Goal: Task Accomplishment & Management: Use online tool/utility

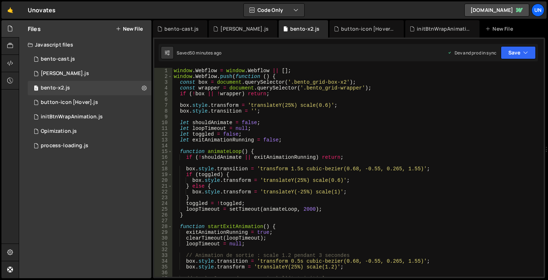
click at [300, 106] on div "window . Webflow = window . Webflow || [ ] ; window . Webflow . push ( function…" at bounding box center [356, 178] width 369 height 220
click at [307, 128] on div "window . Webflow = window . Webflow || [ ] ; window . Webflow . push ( function…" at bounding box center [356, 178] width 369 height 220
type textarea "});"
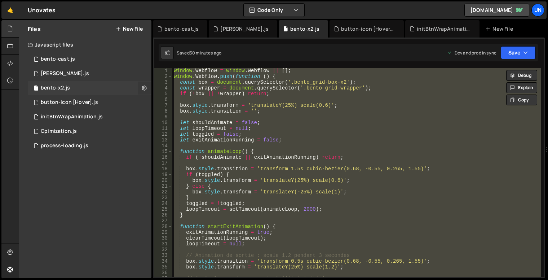
click at [143, 91] on icon at bounding box center [144, 87] width 5 height 7
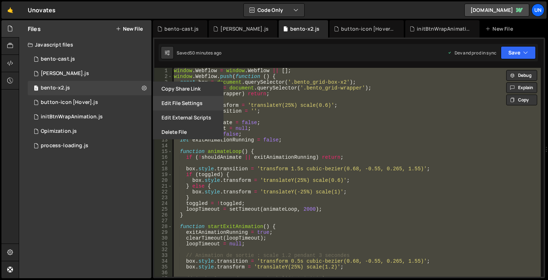
click at [182, 107] on button "Edit File Settings" at bounding box center [188, 103] width 71 height 14
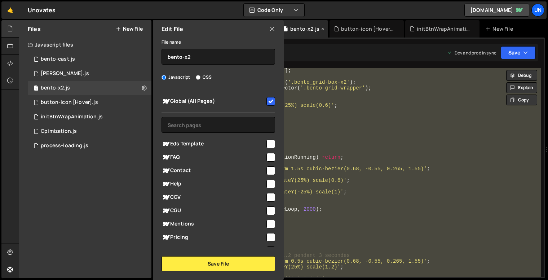
click at [270, 30] on icon at bounding box center [272, 29] width 6 height 8
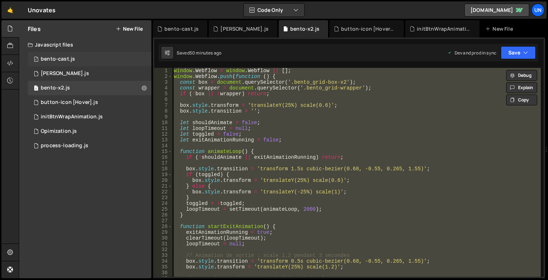
click at [89, 57] on div "1 bento-cast.js 0" at bounding box center [90, 59] width 124 height 14
click at [87, 57] on div "1 bento-cast.js 0" at bounding box center [90, 59] width 124 height 14
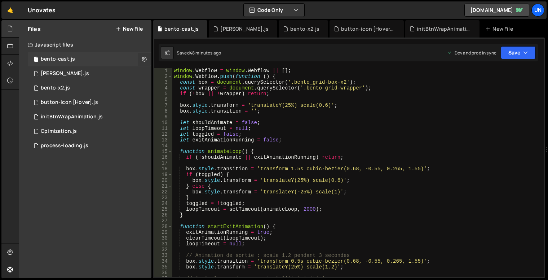
drag, startPoint x: 142, startPoint y: 58, endPoint x: 147, endPoint y: 60, distance: 6.0
click at [142, 58] on icon at bounding box center [144, 59] width 5 height 7
type input "bento-cast"
radio input "true"
checkbox input "true"
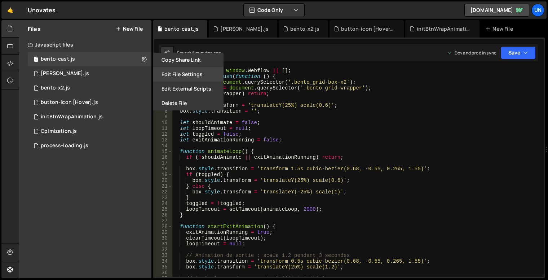
click at [179, 75] on button "Edit File Settings" at bounding box center [188, 74] width 71 height 14
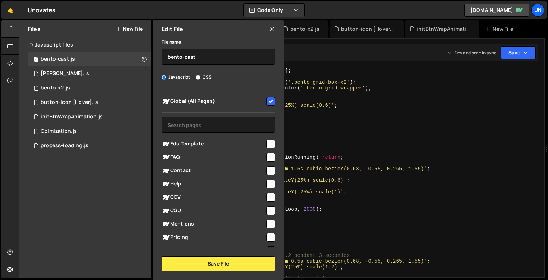
click at [274, 28] on icon at bounding box center [272, 29] width 6 height 8
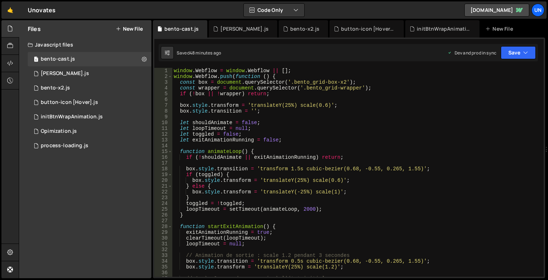
click at [335, 101] on div "window . Webflow = window . Webflow || [ ] ; window . Webflow . push ( function…" at bounding box center [356, 178] width 369 height 220
click at [98, 144] on div "1 process-loading.js 0" at bounding box center [90, 145] width 124 height 14
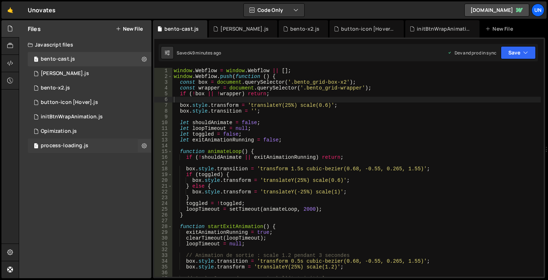
click at [91, 147] on div "1 process-loading.js 0" at bounding box center [90, 145] width 124 height 14
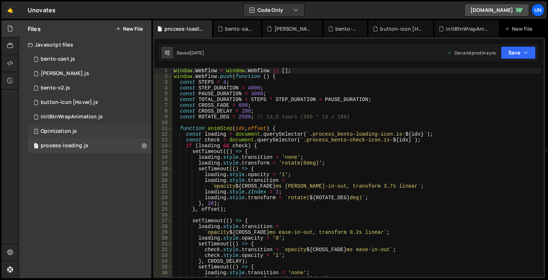
click at [88, 128] on div "1 Opimization.js 0" at bounding box center [90, 131] width 124 height 14
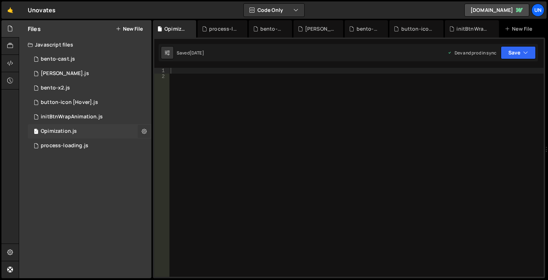
click at [144, 130] on icon at bounding box center [144, 131] width 5 height 7
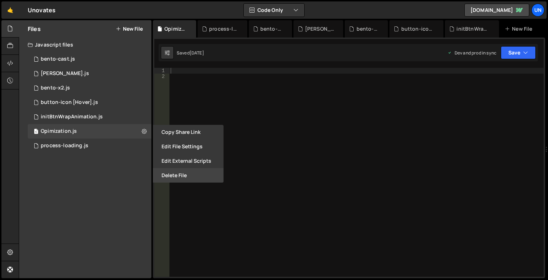
drag, startPoint x: 176, startPoint y: 177, endPoint x: 228, endPoint y: 164, distance: 53.2
click at [176, 177] on button "Delete File" at bounding box center [188, 175] width 71 height 14
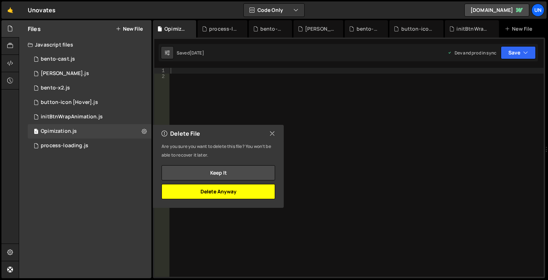
drag, startPoint x: 229, startPoint y: 189, endPoint x: 173, endPoint y: 158, distance: 64.1
click at [229, 189] on button "Delete Anyway" at bounding box center [219, 191] width 114 height 15
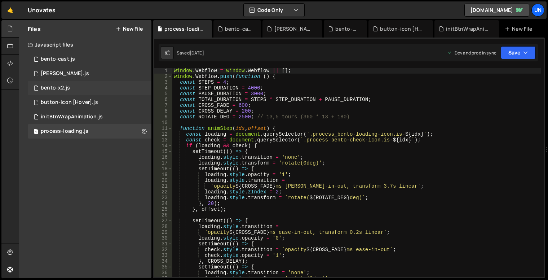
click at [81, 86] on div "1 bento-x2.js 0" at bounding box center [90, 88] width 124 height 14
click at [84, 86] on div "1 bento-x2.js 0" at bounding box center [90, 88] width 124 height 14
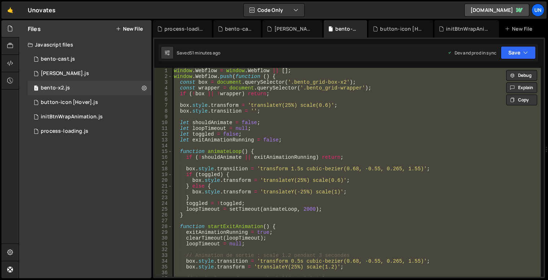
click at [372, 101] on div "window . Webflow = window . Webflow || [ ] ; window . Webflow . push ( function…" at bounding box center [356, 172] width 369 height 209
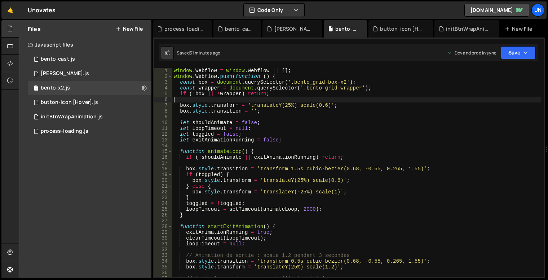
scroll to position [22, 0]
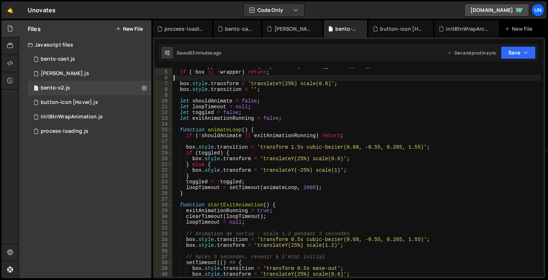
click at [357, 141] on div "const wrapper = document . querySelector ( '.bento_grid-wrapper' ) ; if ( ! box…" at bounding box center [356, 173] width 369 height 220
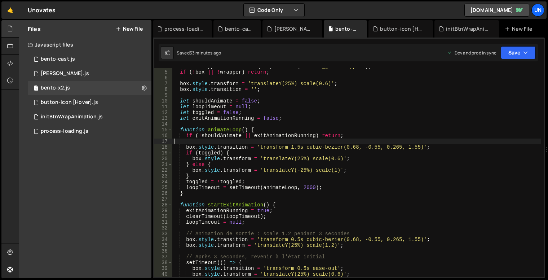
type textarea "});"
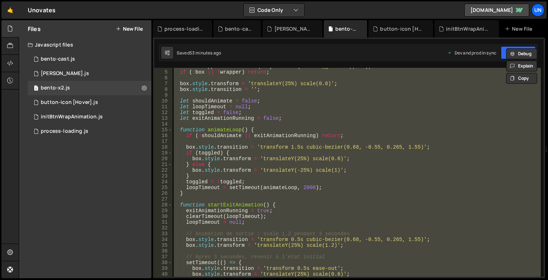
click at [416, 124] on div "const wrapper = document . querySelector ( '.bento_grid-wrapper' ) ; if ( ! box…" at bounding box center [356, 172] width 369 height 209
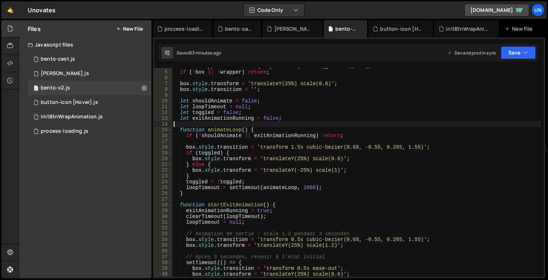
click at [306, 153] on div "const wrapper = document . querySelector ( '.bento_grid-wrapper' ) ; if ( ! box…" at bounding box center [356, 173] width 369 height 220
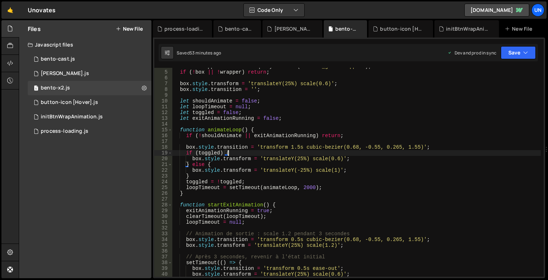
type textarea "});"
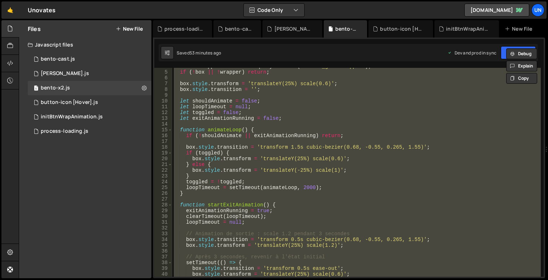
paste textarea
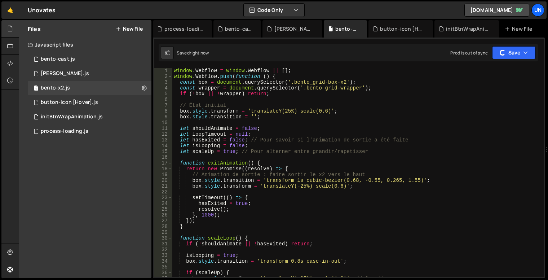
scroll to position [0, 0]
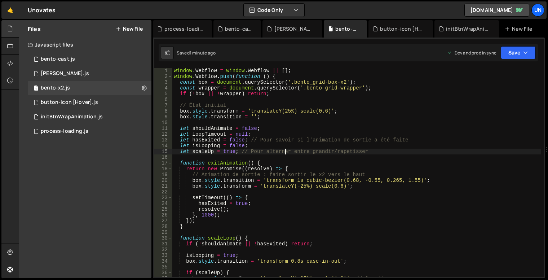
click at [286, 151] on div "window . Webflow = window . Webflow || [ ] ; window . Webflow . push ( function…" at bounding box center [356, 178] width 369 height 220
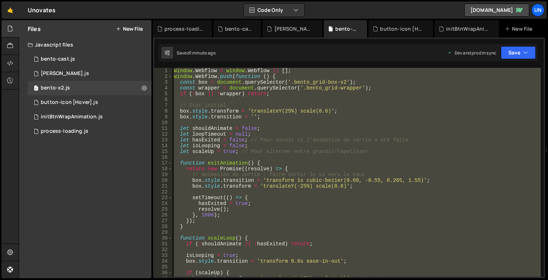
type textarea "});"
paste textarea
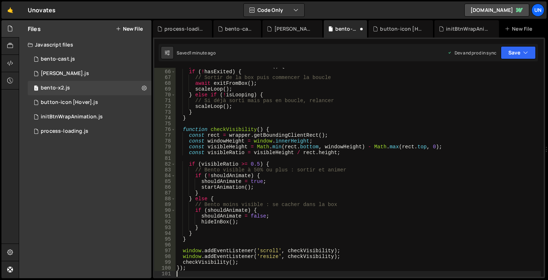
scroll to position [374, 0]
click at [344, 182] on div "async function startAnimation ( ) { if ( ! hasExited ) { // Sortir de la box pu…" at bounding box center [358, 173] width 366 height 220
click at [339, 148] on div "async function startAnimation ( ) { if ( ! hasExited ) { // Sortir de la box pu…" at bounding box center [358, 173] width 366 height 220
click at [369, 138] on div "async function startAnimation ( ) { if ( ! hasExited ) { // Sortir de la box pu…" at bounding box center [358, 173] width 366 height 220
type textarea "});"
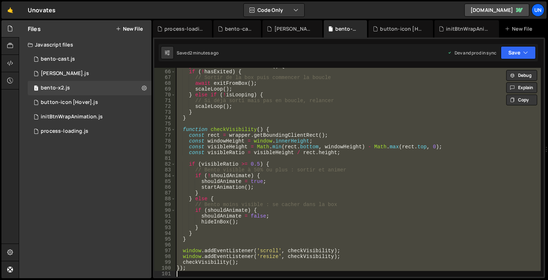
paste textarea
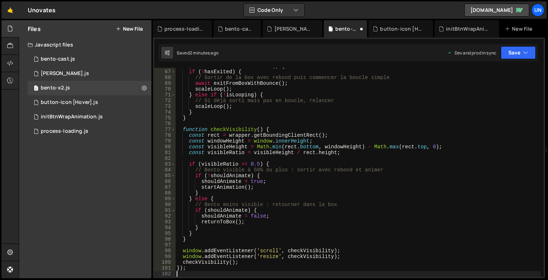
scroll to position [379, 0]
click at [264, 140] on div "async function startAnimation ( ) { if ( ! hasExited ) { // Sortir de la box av…" at bounding box center [358, 173] width 366 height 220
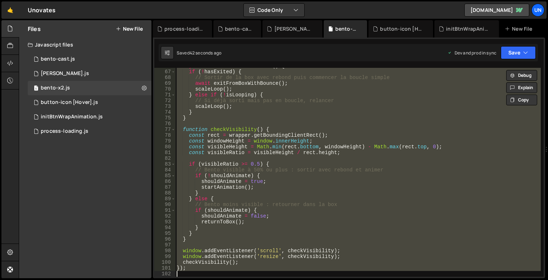
type textarea "// });"
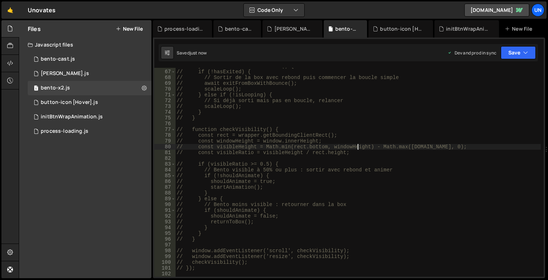
click at [357, 147] on div "// async function startAnimation() { // if (!hasExited) { // // Sortir de la bo…" at bounding box center [358, 173] width 366 height 220
click at [428, 99] on div "// async function startAnimation() { // if (!hasExited) { // // Sortir de la bo…" at bounding box center [358, 173] width 366 height 220
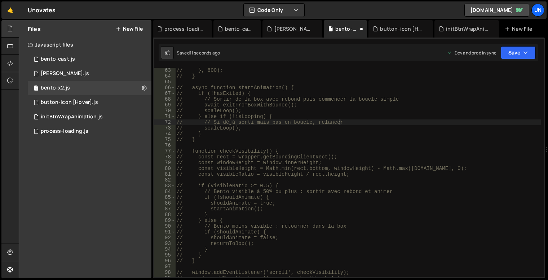
scroll to position [0, 0]
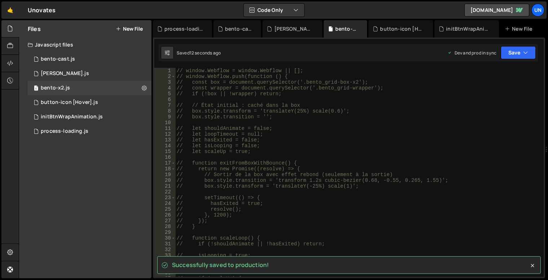
click at [409, 108] on div "// window.Webflow = window.Webflow || []; // window.Webflow.push(function () { …" at bounding box center [358, 178] width 366 height 220
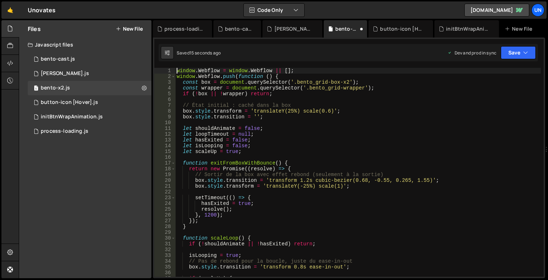
type textarea "});"
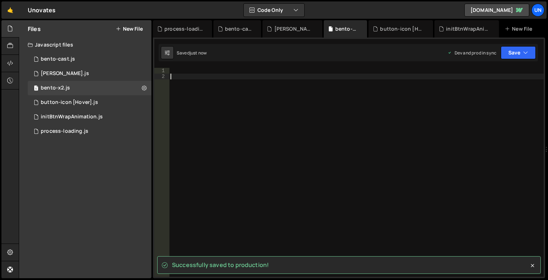
click at [378, 108] on div at bounding box center [356, 178] width 375 height 220
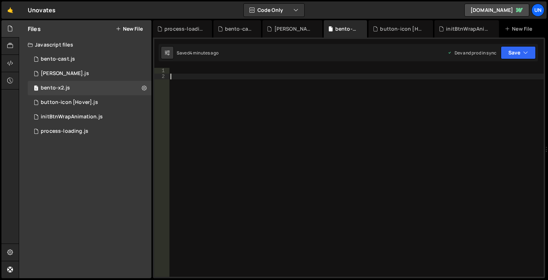
click at [332, 129] on div at bounding box center [356, 178] width 375 height 220
click at [525, 54] on icon "button" at bounding box center [525, 52] width 5 height 7
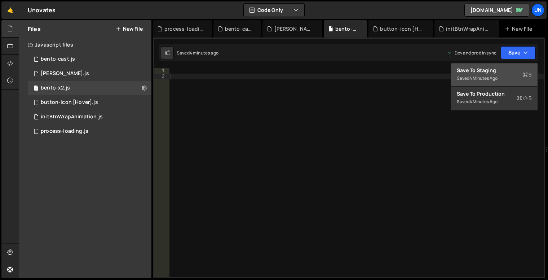
click at [516, 75] on div "Saved 4 minutes ago" at bounding box center [494, 78] width 75 height 9
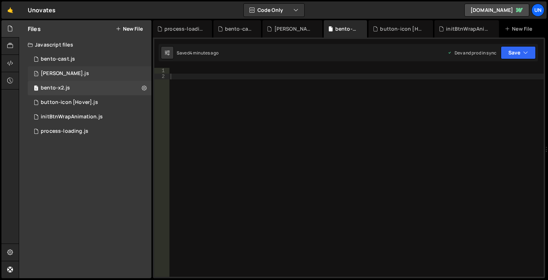
click at [76, 75] on div "1 bento-seo.js 0" at bounding box center [90, 73] width 124 height 14
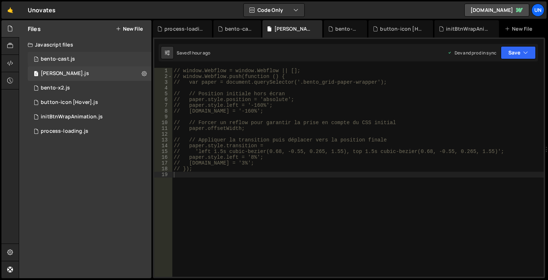
click at [61, 59] on div "bento-cast.js" at bounding box center [58, 59] width 34 height 6
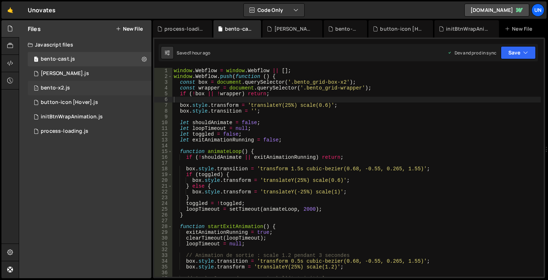
click at [71, 85] on div "1 bento-x2.js 0" at bounding box center [90, 88] width 124 height 14
click at [146, 90] on icon at bounding box center [144, 87] width 5 height 7
type input "bento-x2"
radio input "true"
checkbox input "true"
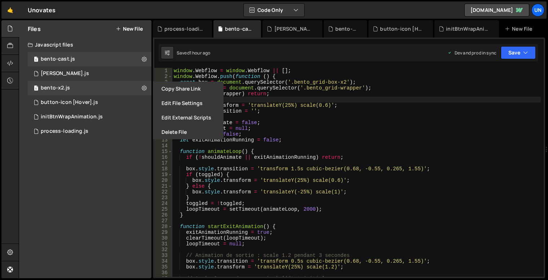
checkbox input "false"
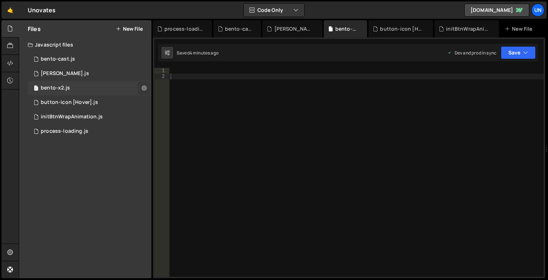
click at [141, 90] on button at bounding box center [144, 87] width 13 height 13
type input "bento-x2"
radio input "true"
checkbox input "true"
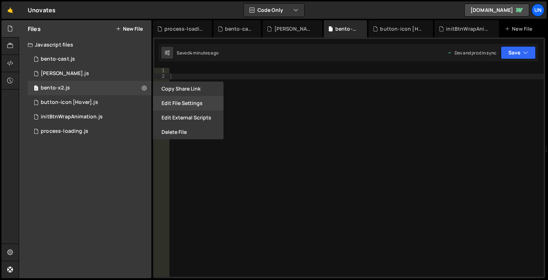
click at [176, 105] on button "Edit File Settings" at bounding box center [188, 103] width 71 height 14
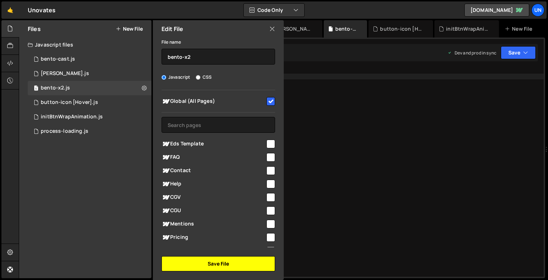
click at [214, 265] on button "Save File" at bounding box center [219, 263] width 114 height 15
click at [215, 265] on button "Save File" at bounding box center [219, 263] width 114 height 15
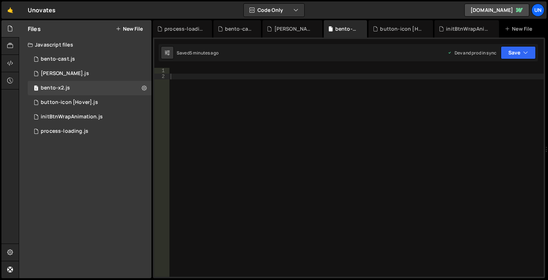
click at [185, 72] on div at bounding box center [356, 178] width 375 height 220
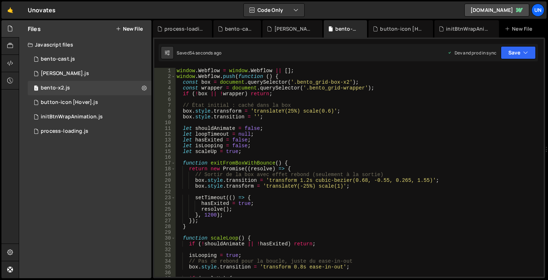
click at [265, 134] on div "window . Webflow = window . Webflow || [ ] ; window . Webflow . push ( function…" at bounding box center [358, 178] width 366 height 220
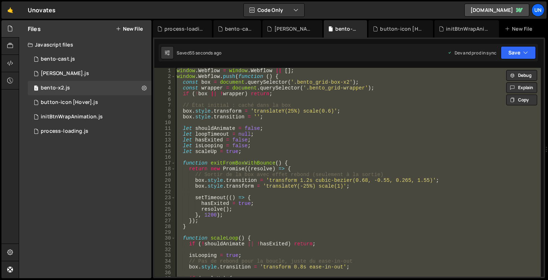
type textarea "// });"
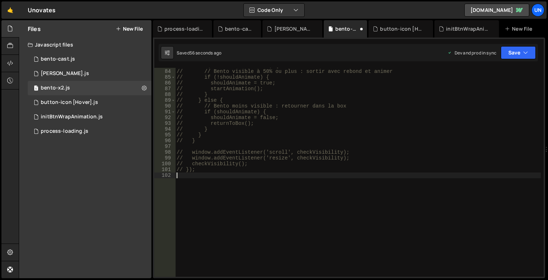
scroll to position [478, 0]
click at [247, 98] on div "// if (visibleRatio >= 0.5) { // // Bento visible à 50% ou plus : sortir avec r…" at bounding box center [358, 173] width 366 height 220
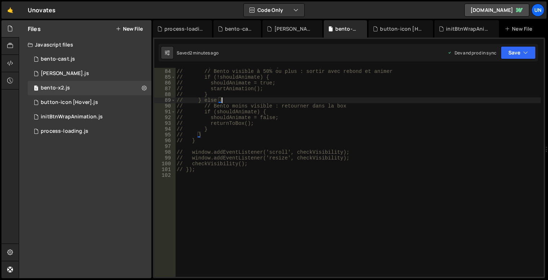
click at [370, 135] on div "// if (visibleRatio >= 0.5) { // // Bento visible à 50% ou plus : sortir avec r…" at bounding box center [358, 173] width 366 height 220
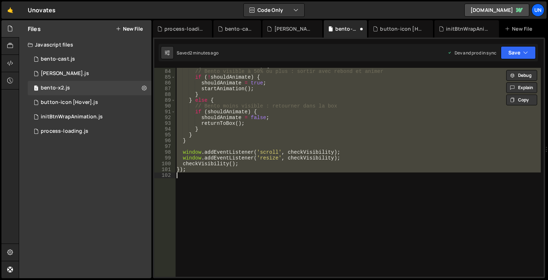
click at [288, 140] on div "if ( visibleRatio >= 0.5 ) { // Bento visible à 50% ou plus : sortir avec rebon…" at bounding box center [358, 172] width 366 height 209
type textarea "});"
click at [142, 88] on icon at bounding box center [144, 87] width 5 height 7
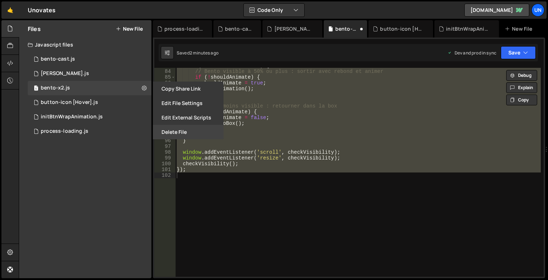
click at [183, 133] on button "Delete File" at bounding box center [188, 132] width 71 height 14
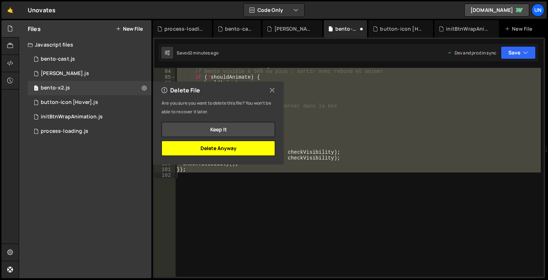
click at [250, 143] on button "Delete Anyway" at bounding box center [219, 148] width 114 height 15
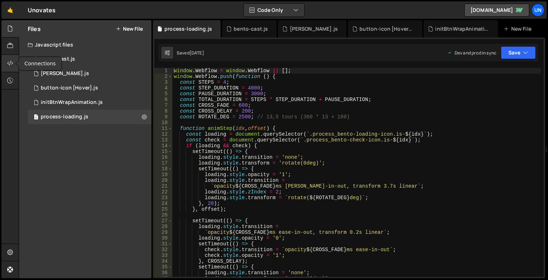
click at [10, 67] on icon at bounding box center [10, 63] width 6 height 8
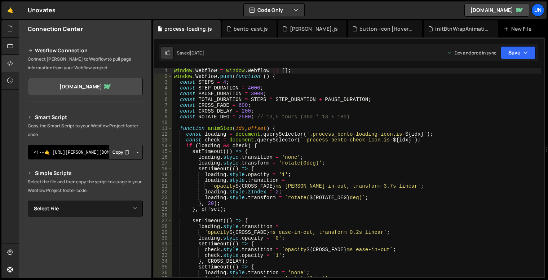
click at [88, 153] on textarea "<!--🤙 https://slater.app/16819.js--> <script>document.addEventListener("DOMCont…" at bounding box center [85, 152] width 115 height 15
click at [137, 156] on button "Button group with nested dropdown" at bounding box center [138, 152] width 10 height 15
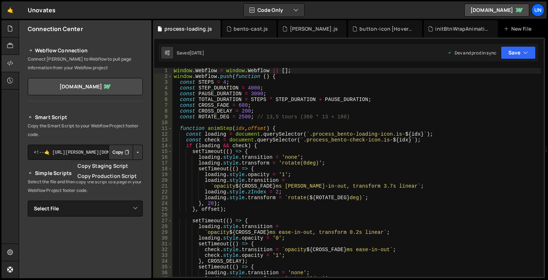
click at [48, 181] on p "Select the file and then copy the script to a page in your Webflow Project foot…" at bounding box center [85, 185] width 115 height 17
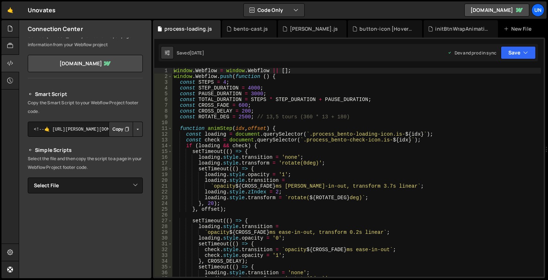
scroll to position [36, 0]
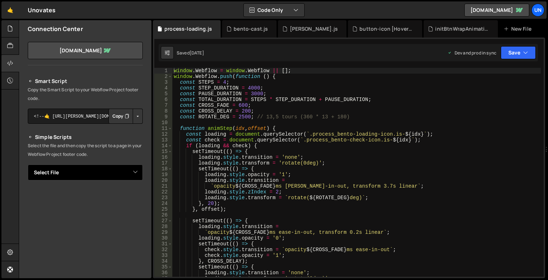
click at [101, 173] on select "Select File bento-cast.js bento-seo.js bento-x2.js button-icon [Hover].js initB…" at bounding box center [85, 172] width 115 height 16
select select "46642"
click at [28, 164] on select "Select File bento-cast.js bento-seo.js bento-x2.js button-icon [Hover].js initB…" at bounding box center [85, 172] width 115 height 16
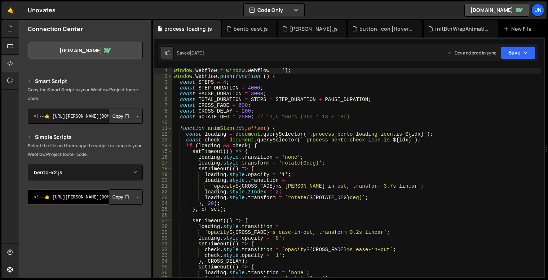
click at [92, 194] on textarea "<!--🤙 https://slater.app/16819/46642.js--> <script>document.addEventListener("D…" at bounding box center [85, 196] width 115 height 15
click at [135, 196] on button "Button group with nested dropdown" at bounding box center [138, 196] width 10 height 15
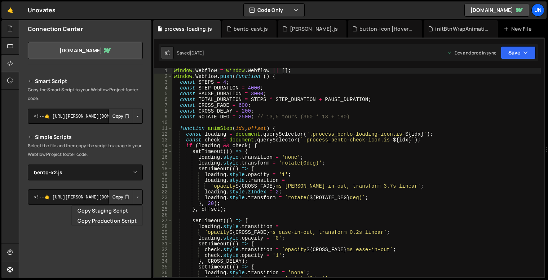
click at [121, 199] on button "Copy" at bounding box center [121, 196] width 25 height 15
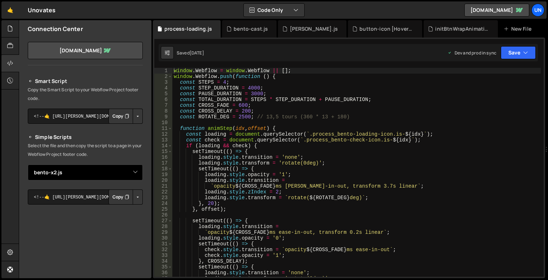
click at [125, 175] on select "Select File bento-cast.js bento-seo.js bento-x2.js button-icon [Hover].js initB…" at bounding box center [85, 172] width 115 height 16
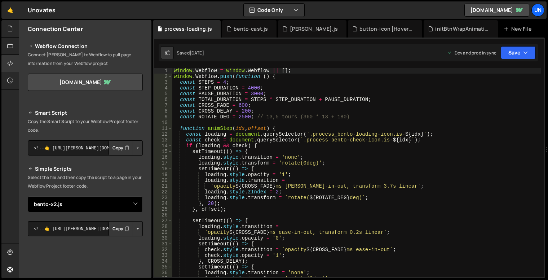
scroll to position [0, 0]
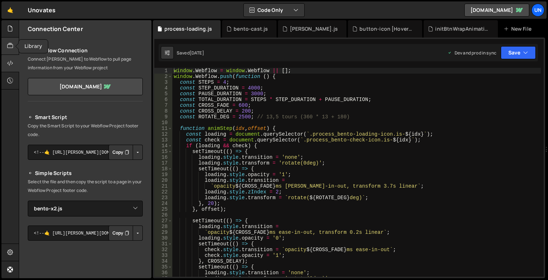
click at [8, 44] on icon at bounding box center [10, 46] width 6 height 8
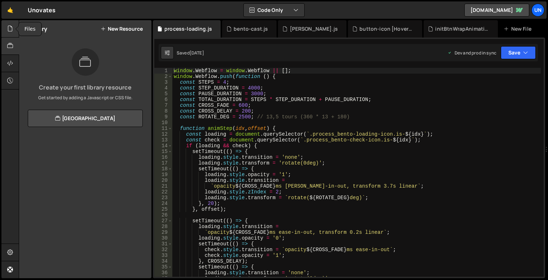
click at [8, 33] on div at bounding box center [10, 28] width 18 height 17
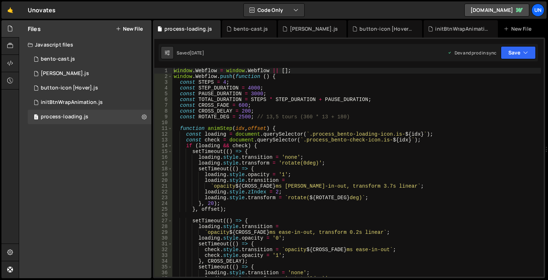
click at [118, 187] on div "Files New File Javascript files 1 bento-cast.js 0 1 bento-seo.js 0 1 button-ico…" at bounding box center [85, 149] width 132 height 258
click at [10, 61] on icon at bounding box center [10, 63] width 6 height 8
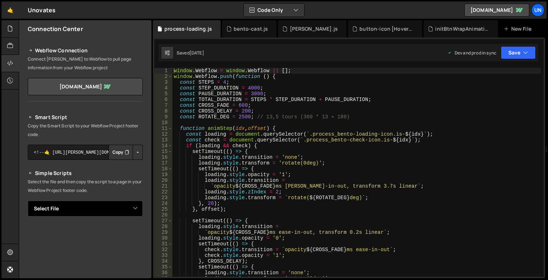
click at [80, 208] on select "Select File bento-cast.js bento-seo.js button-icon [Hover].js initBtnWrapAnimat…" at bounding box center [85, 208] width 115 height 16
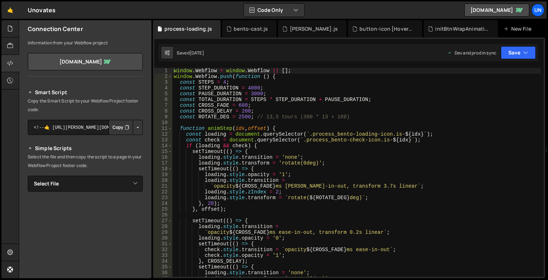
scroll to position [36, 0]
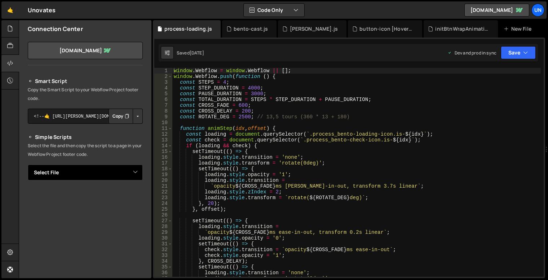
click at [89, 177] on select "Select File bento-cast.js bento-seo.js button-icon [Hover].js initBtnWrapAnimat…" at bounding box center [85, 172] width 115 height 16
click at [117, 143] on p "Select the file and then copy the script to a page in your Webflow Project foot…" at bounding box center [85, 149] width 115 height 17
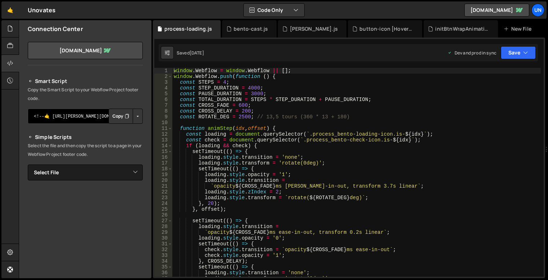
click at [94, 115] on textarea "<!--🤙 https://slater.app/16819.js--> <script>document.addEventListener("DOMCont…" at bounding box center [85, 116] width 115 height 15
click at [135, 115] on button "Button group with nested dropdown" at bounding box center [138, 116] width 10 height 15
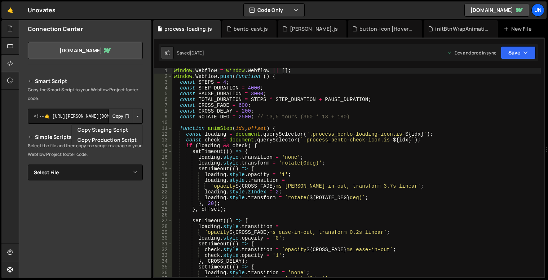
click at [133, 124] on div "Copy Staging Script Copy Production Script" at bounding box center [138, 116] width 10 height 15
click at [136, 117] on button "Button group with nested dropdown" at bounding box center [138, 116] width 10 height 15
click at [126, 136] on link "Copy Production Script" at bounding box center [107, 140] width 71 height 10
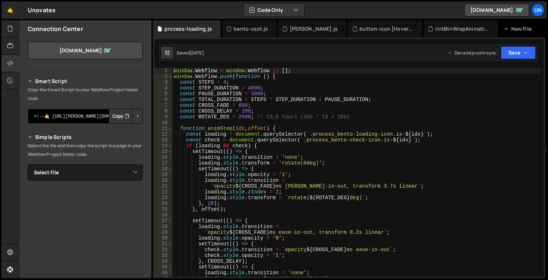
click at [87, 120] on textarea "<!--🤙 https://slater.app/16819.js--> <script>document.addEventListener("DOMCont…" at bounding box center [85, 116] width 115 height 15
click at [115, 120] on button "Copy" at bounding box center [121, 116] width 25 height 15
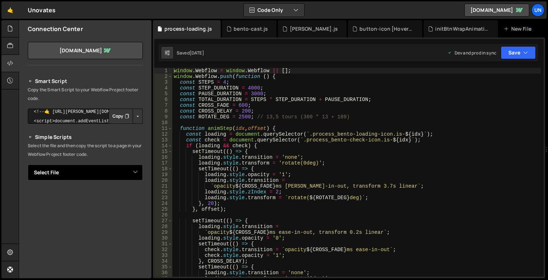
click at [118, 171] on select "Select File bento-cast.js bento-seo.js button-icon [Hover].js initBtnWrapAnimat…" at bounding box center [85, 172] width 115 height 16
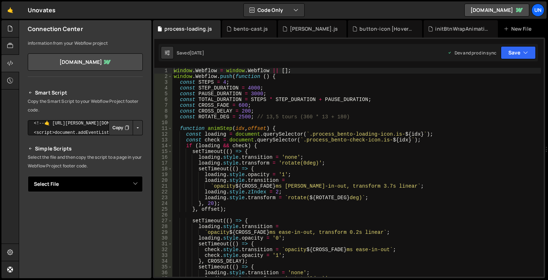
scroll to position [0, 0]
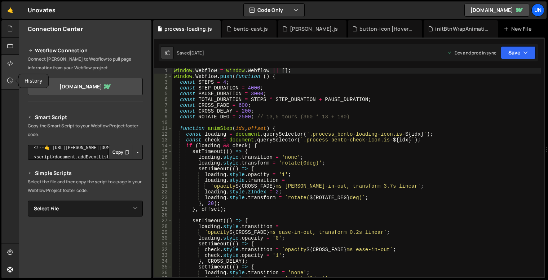
click at [12, 77] on icon at bounding box center [10, 80] width 6 height 8
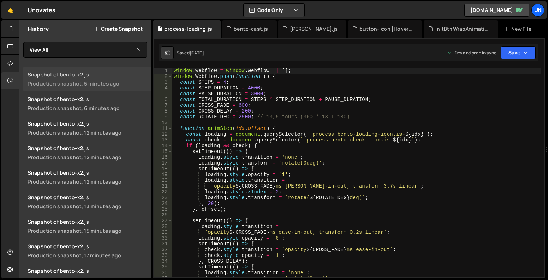
click at [113, 79] on link "Snapshot of bento-x2.js Production snapshot, 5 minutes ago" at bounding box center [87, 79] width 128 height 25
click at [52, 52] on select "View All bento-cast bento-seo button-icon [Hover] initBtnWrapAnimation process-…" at bounding box center [85, 50] width 124 height 16
click at [61, 52] on select "View All bento-cast bento-seo button-icon [Hover] initBtnWrapAnimation process-…" at bounding box center [85, 50] width 124 height 16
click at [10, 46] on icon at bounding box center [10, 46] width 6 height 8
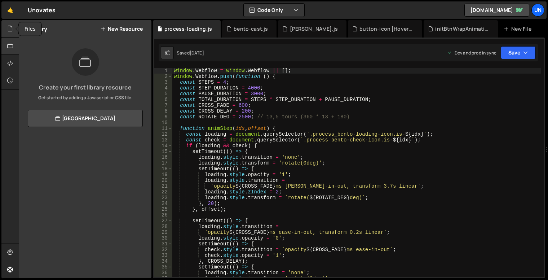
click at [8, 33] on div at bounding box center [10, 28] width 18 height 17
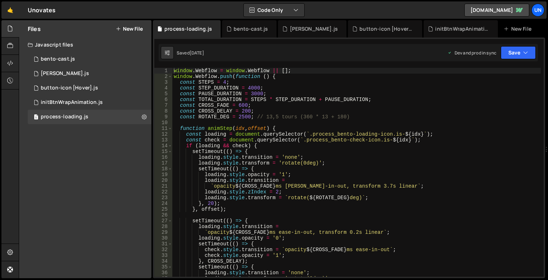
click at [131, 31] on button "New File" at bounding box center [129, 29] width 27 height 6
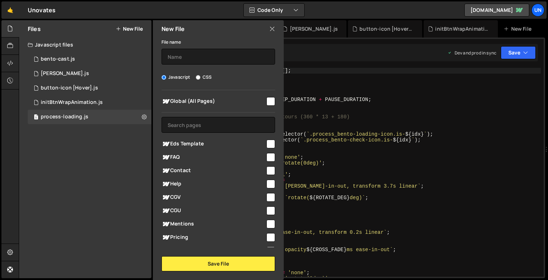
drag, startPoint x: 272, startPoint y: 31, endPoint x: 196, endPoint y: 49, distance: 78.1
click at [272, 31] on icon at bounding box center [272, 29] width 6 height 8
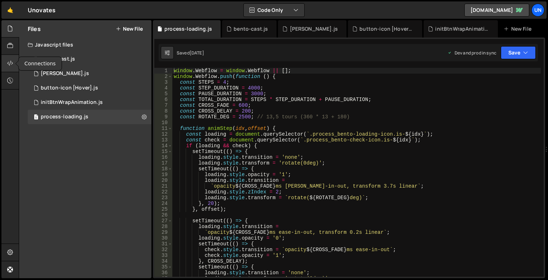
click at [10, 65] on icon at bounding box center [10, 63] width 6 height 8
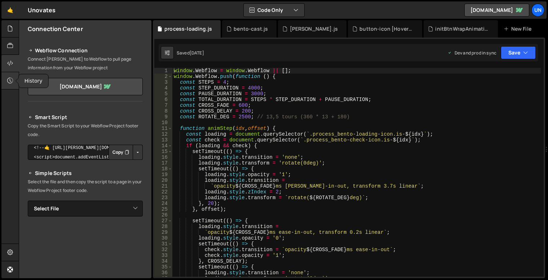
drag, startPoint x: 6, startPoint y: 79, endPoint x: 24, endPoint y: 79, distance: 17.7
click at [6, 79] on div at bounding box center [10, 80] width 18 height 17
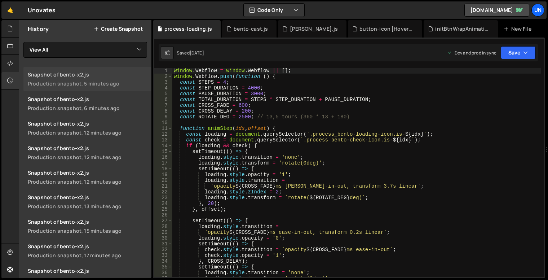
click at [111, 72] on div "Snapshot of bento-x2.js" at bounding box center [87, 74] width 119 height 7
click at [9, 30] on icon at bounding box center [10, 29] width 6 height 8
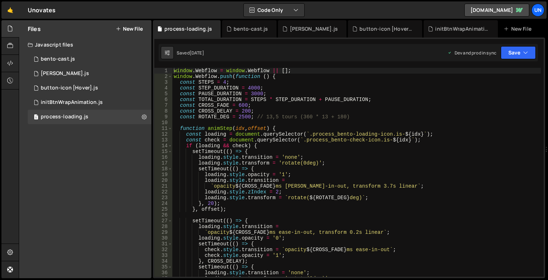
click at [98, 179] on div "Files New File Javascript files 1 bento-cast.js 0 1 bento-seo.js 0 1 button-ico…" at bounding box center [85, 149] width 132 height 258
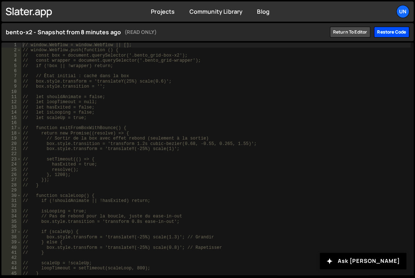
click at [387, 31] on div "Restore code" at bounding box center [391, 32] width 35 height 11
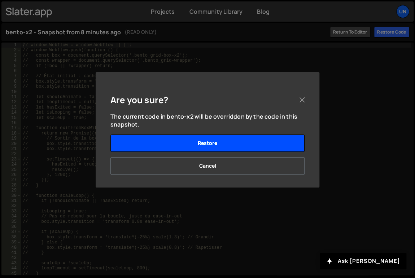
click at [251, 146] on button "Restore" at bounding box center [207, 143] width 194 height 17
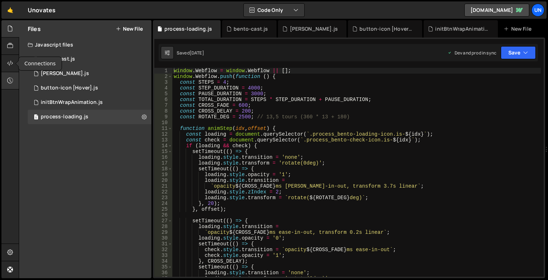
click at [4, 79] on div at bounding box center [10, 80] width 18 height 17
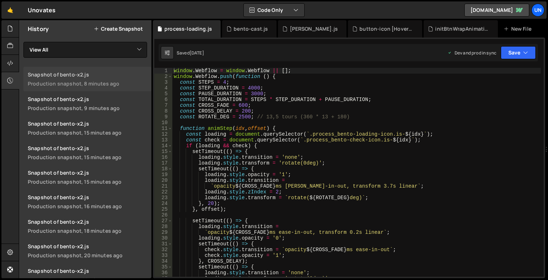
click at [94, 75] on div "Snapshot of bento-x2.js" at bounding box center [87, 74] width 119 height 7
click at [8, 33] on div at bounding box center [10, 28] width 18 height 17
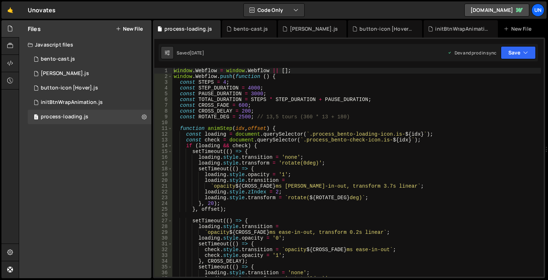
drag, startPoint x: 131, startPoint y: 29, endPoint x: 171, endPoint y: 41, distance: 42.2
click at [131, 29] on button "New File" at bounding box center [129, 29] width 27 height 6
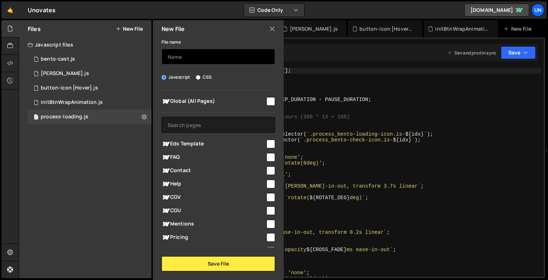
click at [190, 55] on input "text" at bounding box center [219, 57] width 114 height 16
type input "bento-x2"
click at [268, 103] on input "checkbox" at bounding box center [270, 101] width 9 height 9
checkbox input "true"
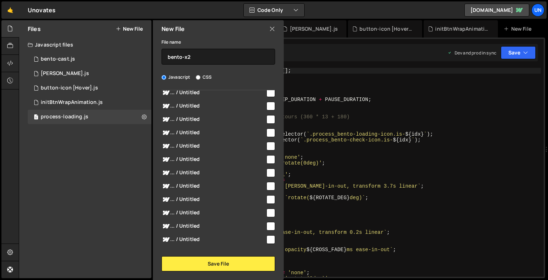
scroll to position [469, 0]
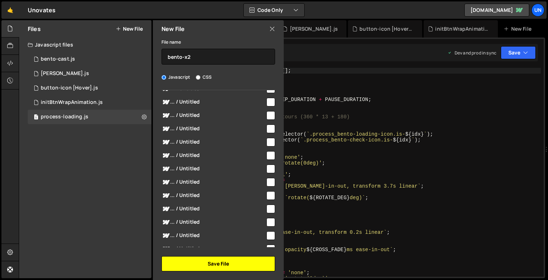
click at [258, 266] on button "Save File" at bounding box center [219, 263] width 114 height 15
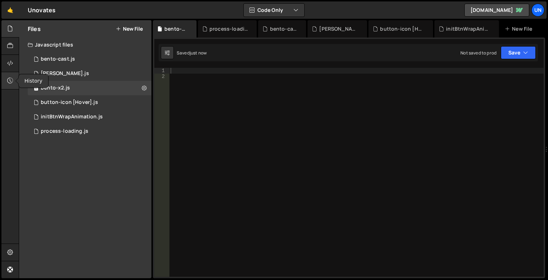
click at [8, 80] on icon at bounding box center [10, 80] width 6 height 8
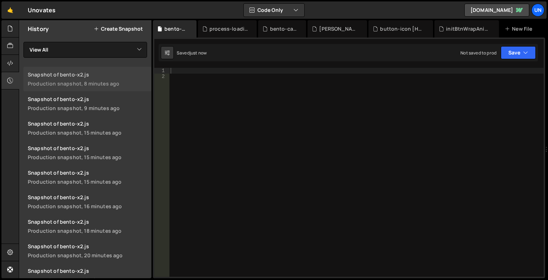
click at [90, 83] on div "Production snapshot, 8 minutes ago" at bounding box center [87, 83] width 119 height 7
click at [248, 90] on div at bounding box center [356, 178] width 375 height 220
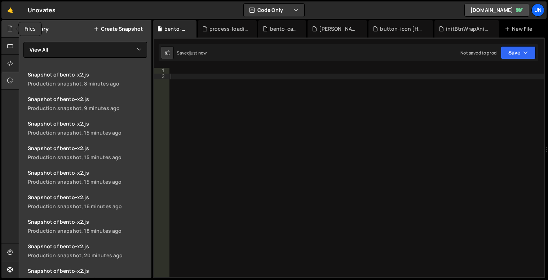
click at [6, 27] on div at bounding box center [10, 28] width 18 height 17
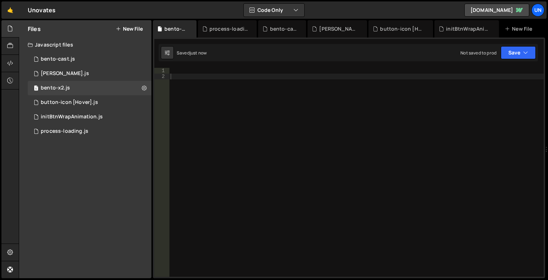
click at [193, 77] on div at bounding box center [356, 178] width 375 height 220
click at [309, 140] on div at bounding box center [356, 178] width 375 height 220
click at [330, 135] on div at bounding box center [356, 178] width 375 height 220
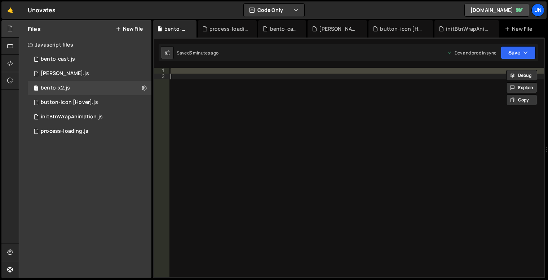
paste textarea
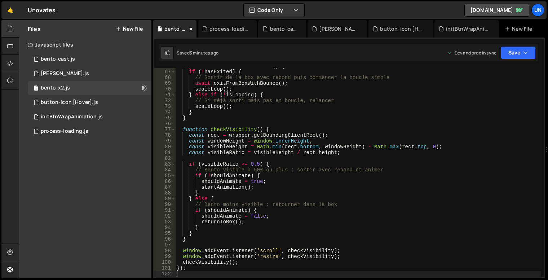
scroll to position [379, 0]
click at [317, 148] on div "async function startAnimation ( ) { if ( ! hasExited ) { // Sortir de la box av…" at bounding box center [358, 173] width 366 height 220
type textarea "});"
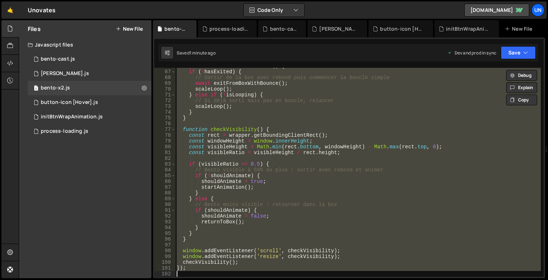
paste textarea
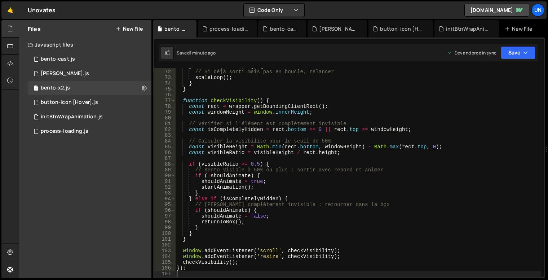
click at [288, 175] on div "} else if ( ! isLooping ) { // Si déjà sorti mais pas en boucle, relancer scale…" at bounding box center [358, 173] width 366 height 220
type textarea "});"
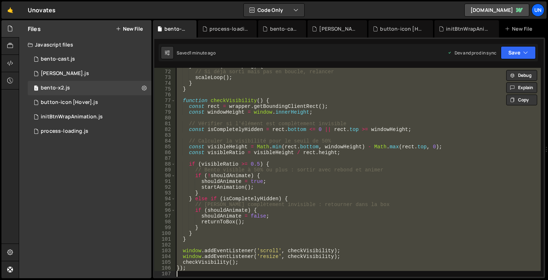
paste textarea
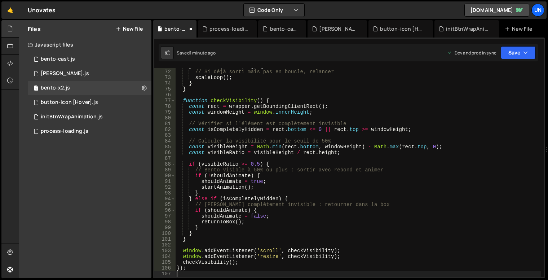
click at [305, 163] on div "} else if ( ! isLooping ) { // Si déjà sorti mais pas en boucle, relancer scale…" at bounding box center [358, 173] width 366 height 220
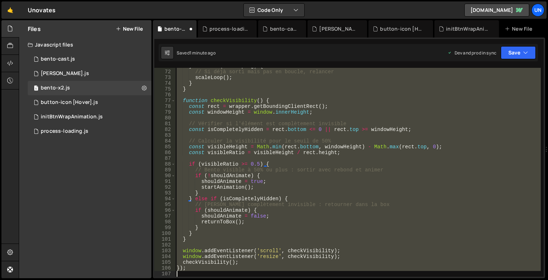
type textarea "});"
paste textarea
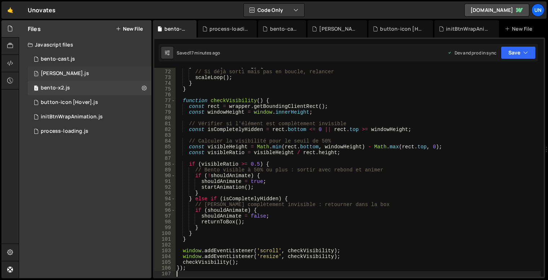
click at [77, 73] on div "1 bento-seo.js 0" at bounding box center [90, 73] width 124 height 14
click at [74, 59] on div "bento-cast.js" at bounding box center [58, 59] width 34 height 6
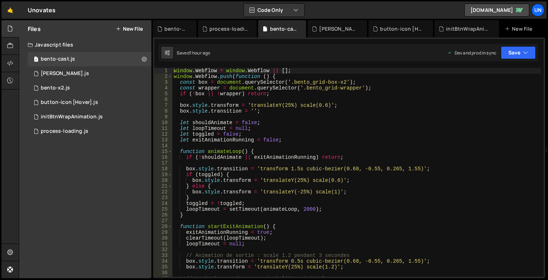
scroll to position [0, 0]
click at [8, 48] on icon at bounding box center [10, 46] width 6 height 8
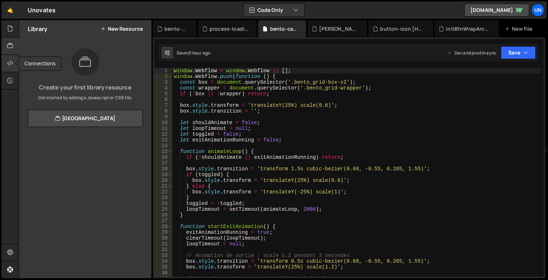
click at [7, 59] on icon at bounding box center [10, 63] width 6 height 8
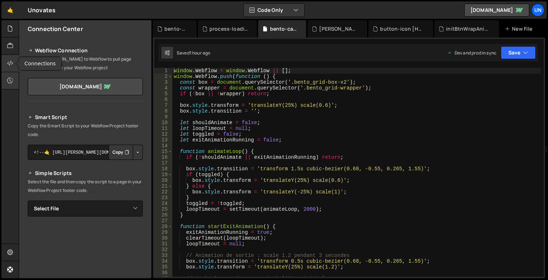
click at [8, 74] on div at bounding box center [10, 80] width 18 height 17
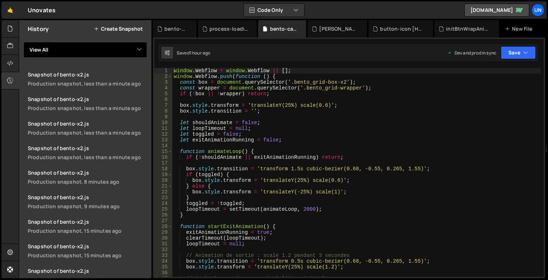
click at [97, 45] on select "View All bento-cast bento-seo button-icon [Hover] initBtnWrapAnimation process-…" at bounding box center [85, 50] width 124 height 16
select select "46695"
click at [23, 42] on select "View All bento-cast bento-seo button-icon [Hover] initBtnWrapAnimation process-…" at bounding box center [85, 50] width 124 height 16
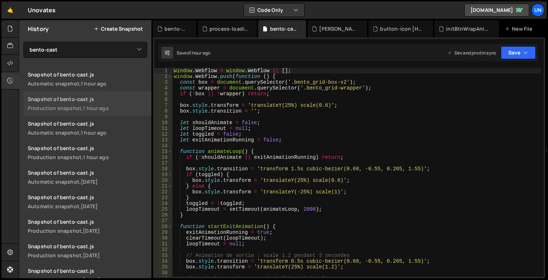
click at [96, 108] on div "1 hour ago" at bounding box center [96, 108] width 26 height 7
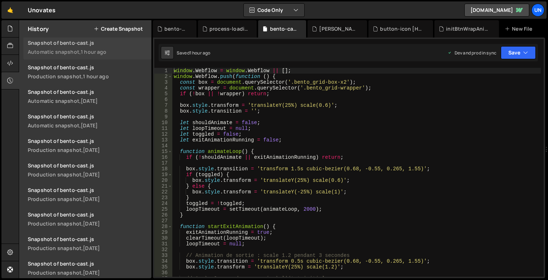
scroll to position [90, 0]
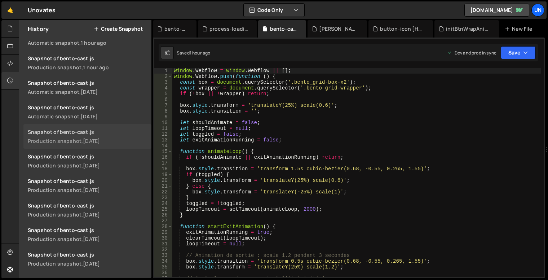
click at [97, 138] on div "1 day ago" at bounding box center [91, 140] width 17 height 7
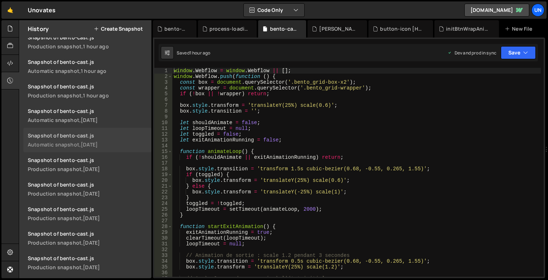
scroll to position [0, 0]
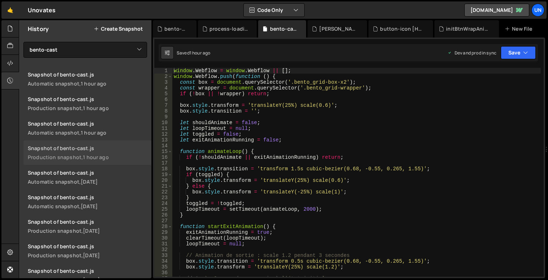
click at [75, 146] on div "Snapshot of bento-cast.js" at bounding box center [87, 148] width 119 height 7
click at [66, 166] on link "Snapshot of bento-cast.js Automatic snapshot, 1 day ago" at bounding box center [87, 177] width 128 height 25
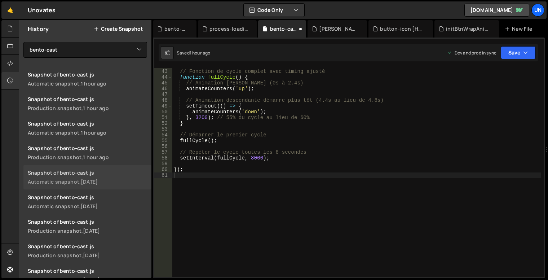
scroll to position [242, 0]
click at [9, 33] on div at bounding box center [10, 28] width 18 height 17
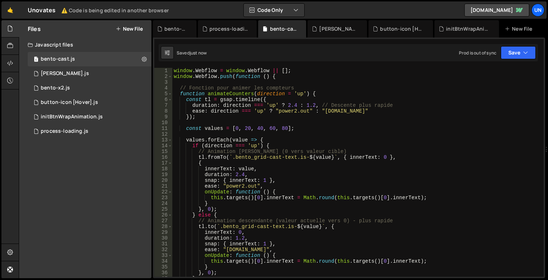
scroll to position [0, 0]
type textarea "});"
click at [321, 119] on div "window . Webflow = window . Webflow || [ ] ; window . Webflow . push ( function…" at bounding box center [356, 178] width 369 height 220
click at [68, 87] on div "bento-x2.js" at bounding box center [55, 88] width 29 height 6
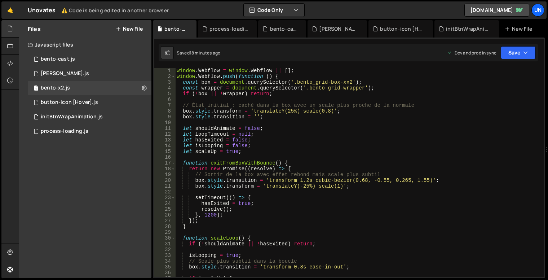
click at [294, 82] on div "window . Webflow = window . Webflow || [ ] ; window . Webflow . push ( function…" at bounding box center [358, 178] width 366 height 220
click at [348, 81] on div "window . Webflow = window . Webflow || [ ] ; window . Webflow . push ( function…" at bounding box center [358, 178] width 366 height 220
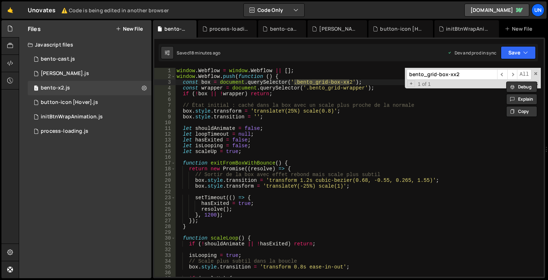
click at [472, 76] on input "bento_grid-box-xx2" at bounding box center [452, 74] width 91 height 10
click at [346, 84] on div "window . Webflow = window . Webflow || [ ] ; window . Webflow . push ( function…" at bounding box center [358, 172] width 366 height 209
type textarea "const box = document.querySelector('.bento_grid-box-x2');"
click at [535, 74] on span at bounding box center [535, 73] width 5 height 5
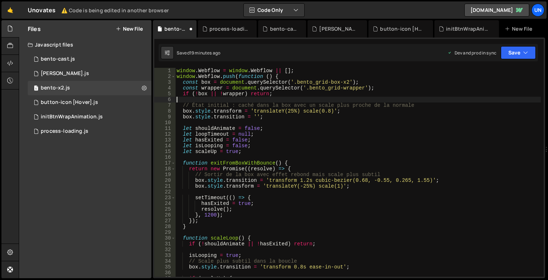
click at [413, 98] on div "window . Webflow = window . Webflow || [ ] ; window . Webflow . push ( function…" at bounding box center [358, 178] width 366 height 220
click at [428, 154] on div "window . Webflow = window . Webflow || [ ] ; window . Webflow . push ( function…" at bounding box center [358, 178] width 366 height 220
type textarea "let scaleUp = true;"
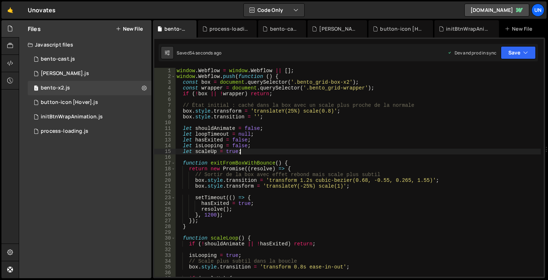
click at [427, 153] on div "window . Webflow = window . Webflow || [ ] ; window . Webflow . push ( function…" at bounding box center [358, 178] width 366 height 220
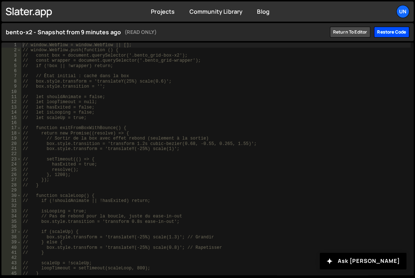
click at [384, 32] on div "Restore code" at bounding box center [391, 32] width 35 height 11
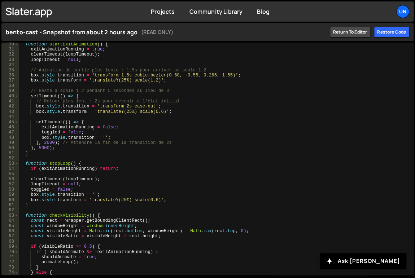
scroll to position [214, 0]
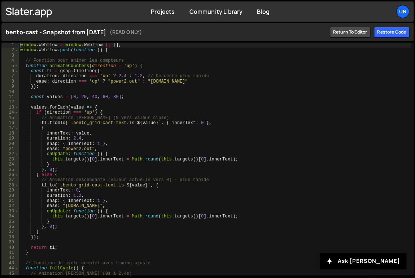
click at [256, 87] on div "window . Webflow = window . Webflow || [ ] ; window . Webflow . push ( function…" at bounding box center [215, 164] width 392 height 243
type textarea "});"
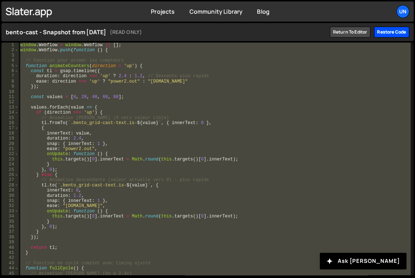
click at [388, 35] on div "Restore code" at bounding box center [391, 32] width 35 height 11
